Goal: Task Accomplishment & Management: Complete application form

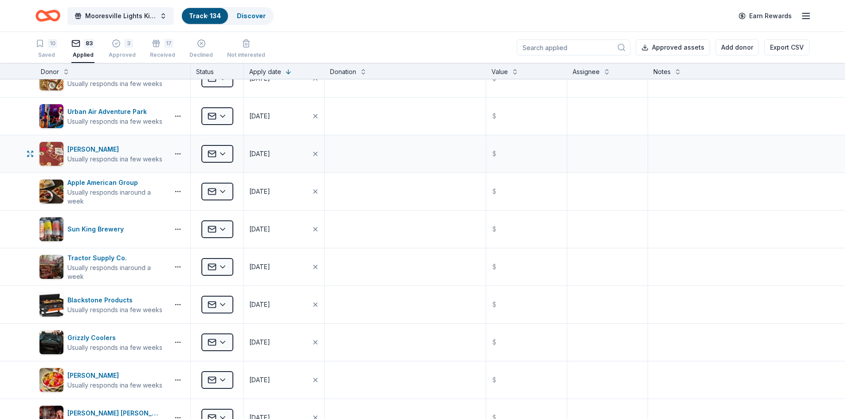
scroll to position [2690, 0]
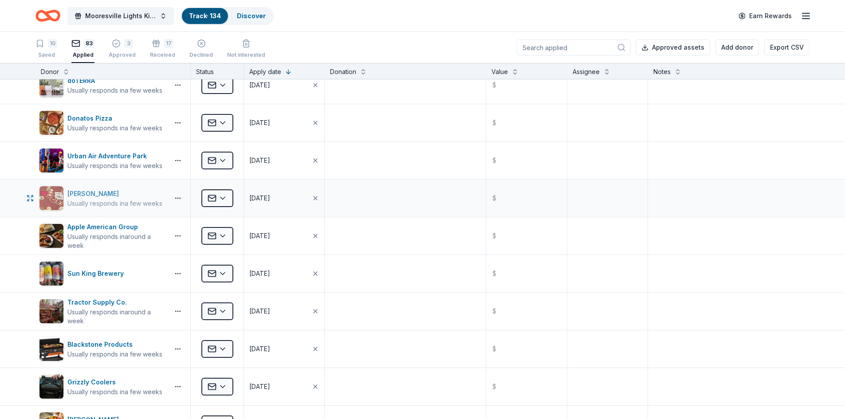
click at [86, 196] on div "[PERSON_NAME]" at bounding box center [114, 194] width 95 height 11
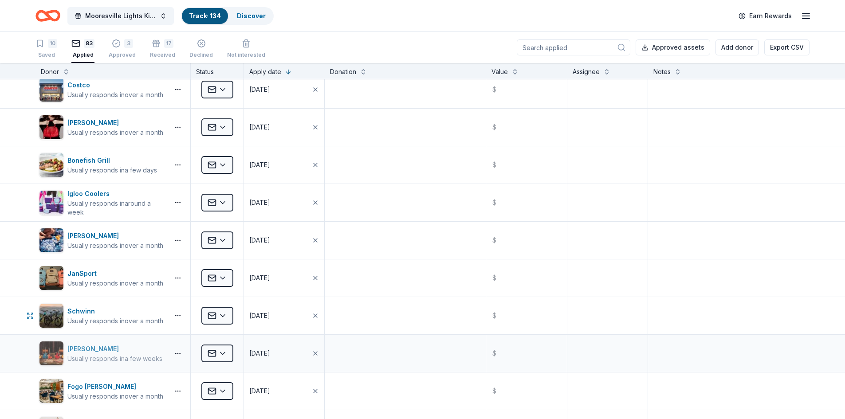
scroll to position [2069, 0]
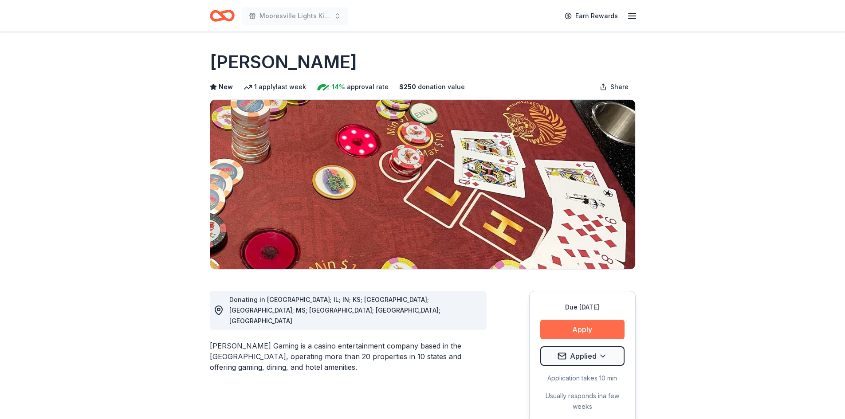
click at [568, 328] on button "Apply" at bounding box center [582, 330] width 84 height 20
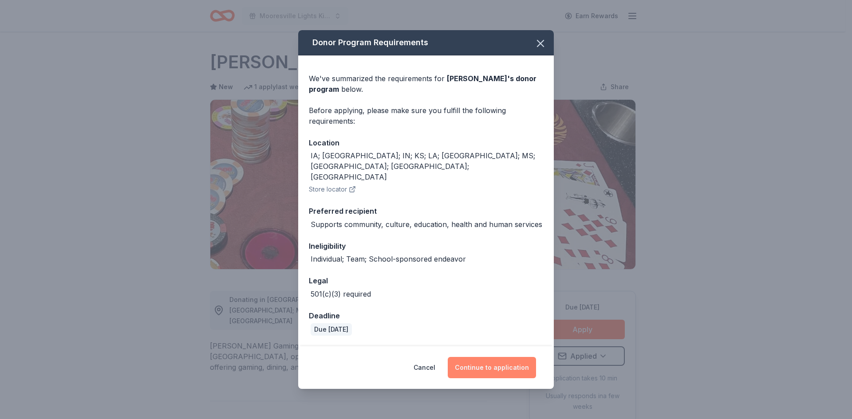
click at [488, 357] on button "Continue to application" at bounding box center [492, 367] width 88 height 21
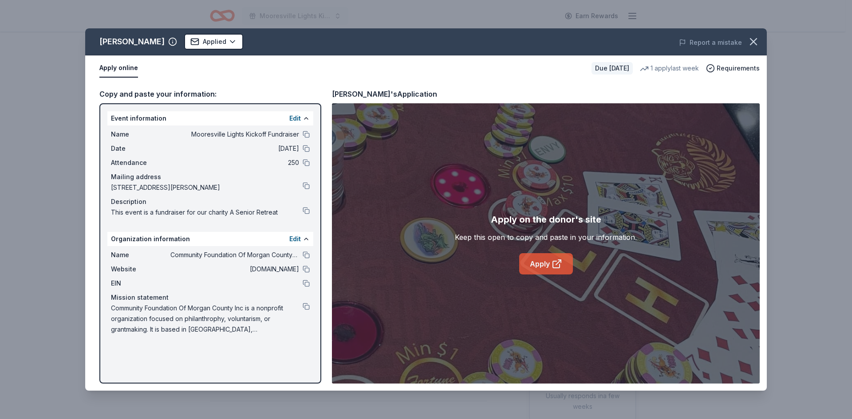
click at [531, 262] on link "Apply" at bounding box center [546, 263] width 54 height 21
